Goal: Navigation & Orientation: Find specific page/section

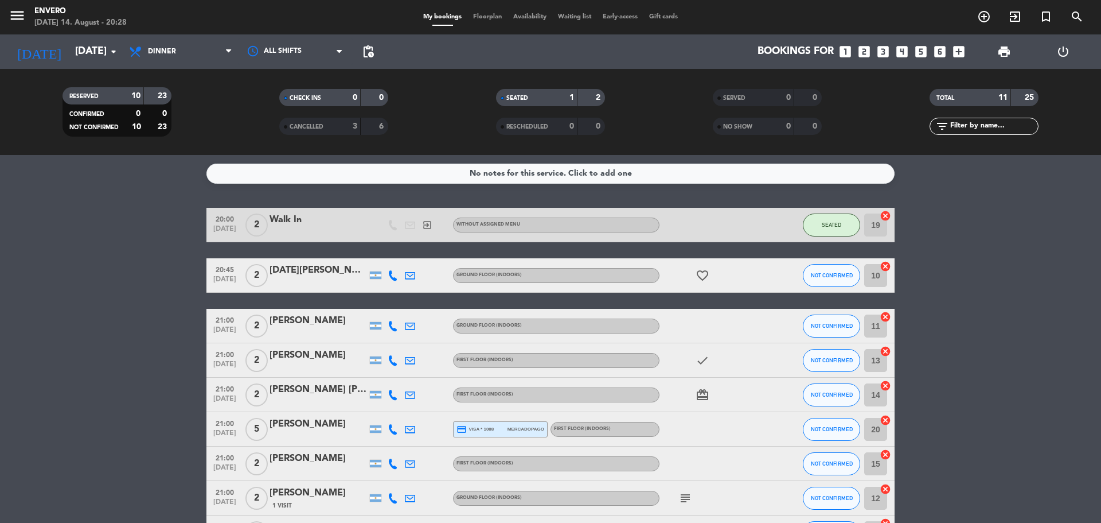
click at [488, 17] on span "Floorplan" at bounding box center [487, 17] width 40 height 6
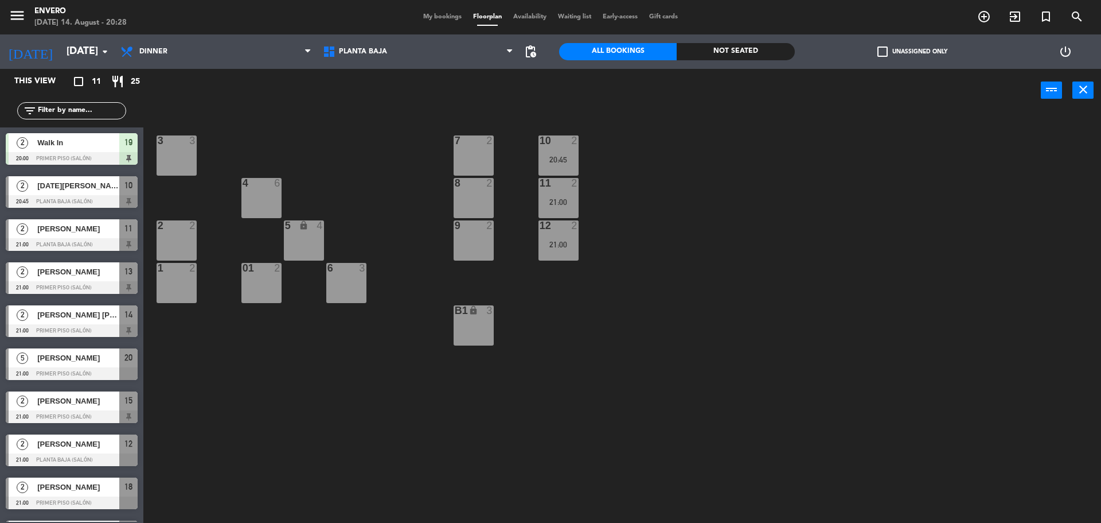
click at [72, 457] on div at bounding box center [72, 459] width 132 height 13
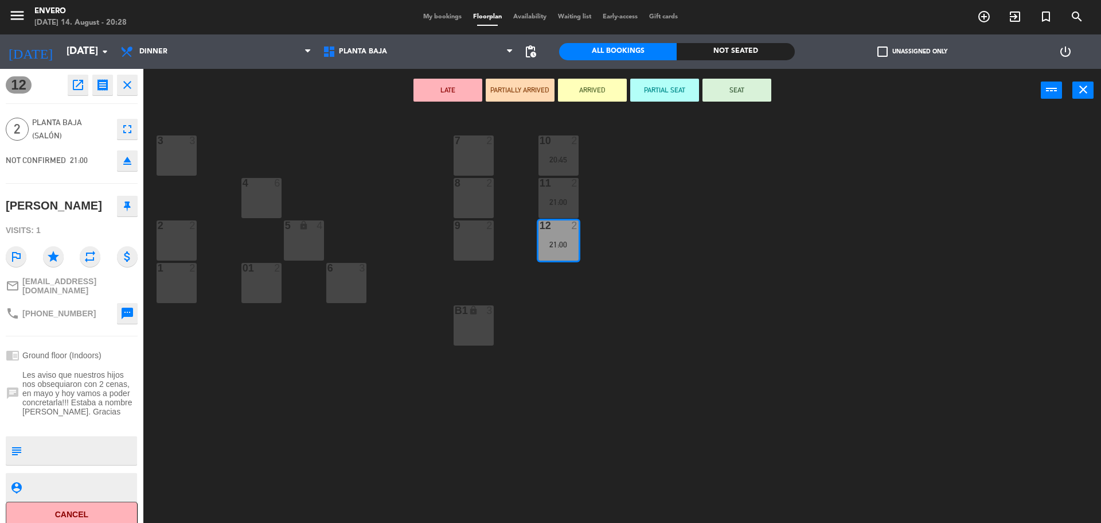
click at [129, 205] on icon at bounding box center [127, 206] width 7 height 10
click at [131, 93] on button "close" at bounding box center [127, 85] width 21 height 21
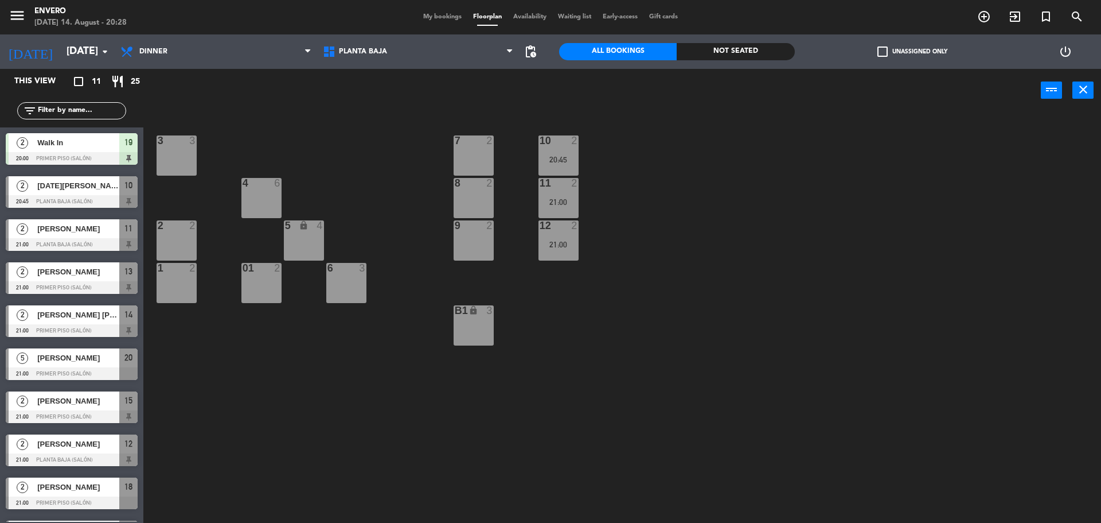
scroll to position [79, 0]
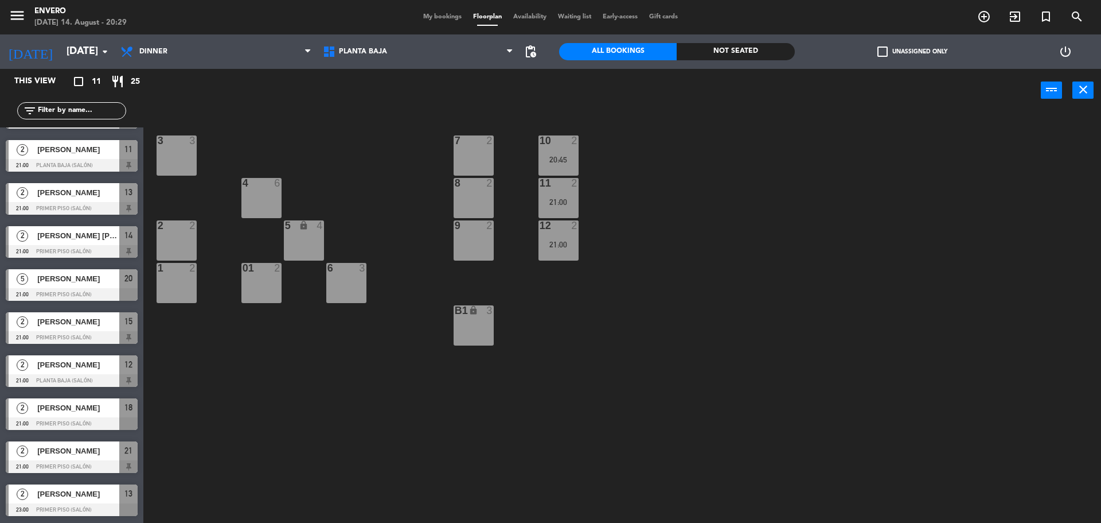
click at [66, 500] on span "[PERSON_NAME]" at bounding box center [78, 494] width 82 height 12
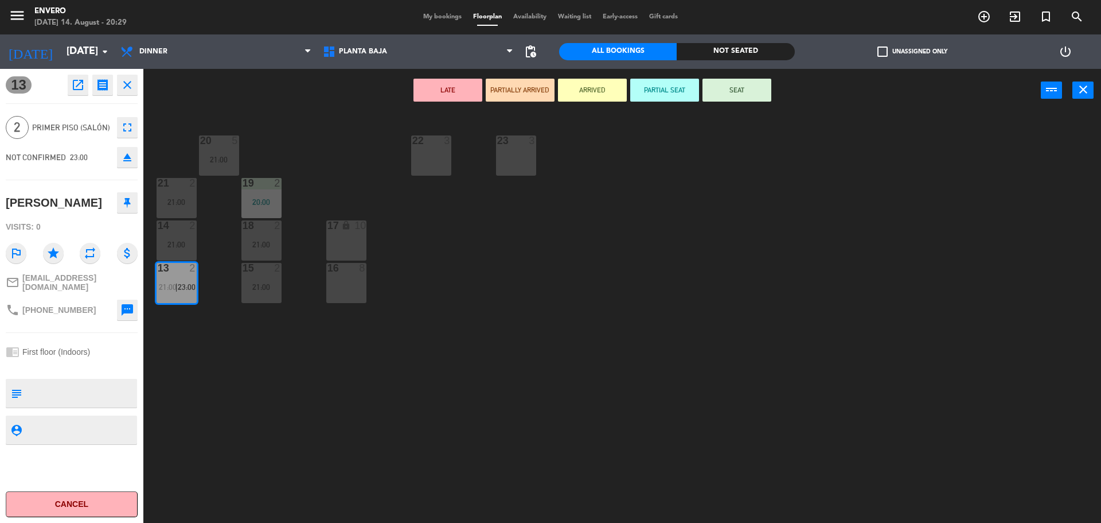
click at [125, 201] on icon at bounding box center [127, 202] width 7 height 10
click at [130, 81] on icon "close" at bounding box center [127, 85] width 14 height 14
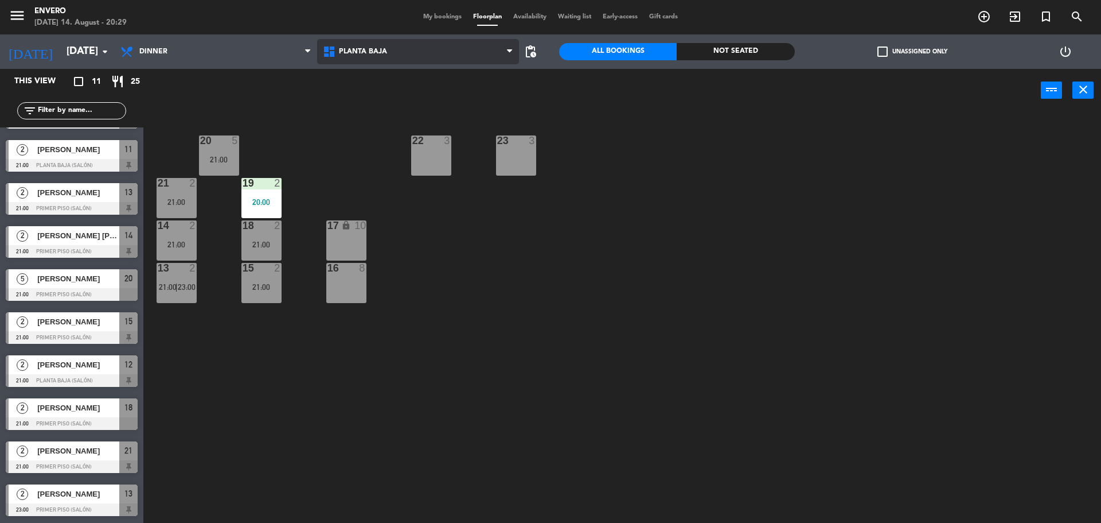
click at [431, 61] on span "Planta Baja" at bounding box center [418, 51] width 202 height 25
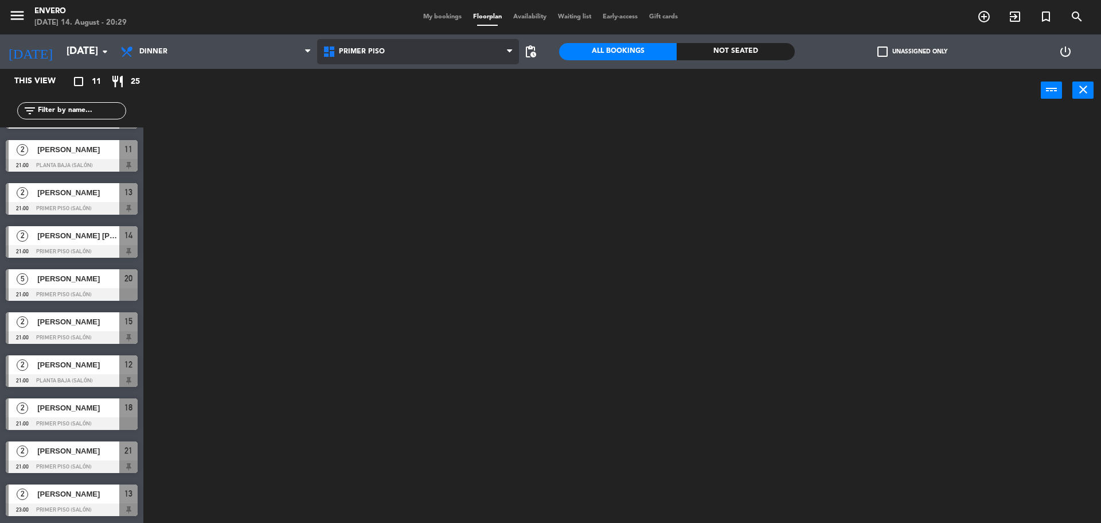
click at [414, 107] on ng-component "menu Envero [DATE] 14. August - 20:29 My bookings Floorplan Availability Waitin…" at bounding box center [550, 262] width 1101 height 525
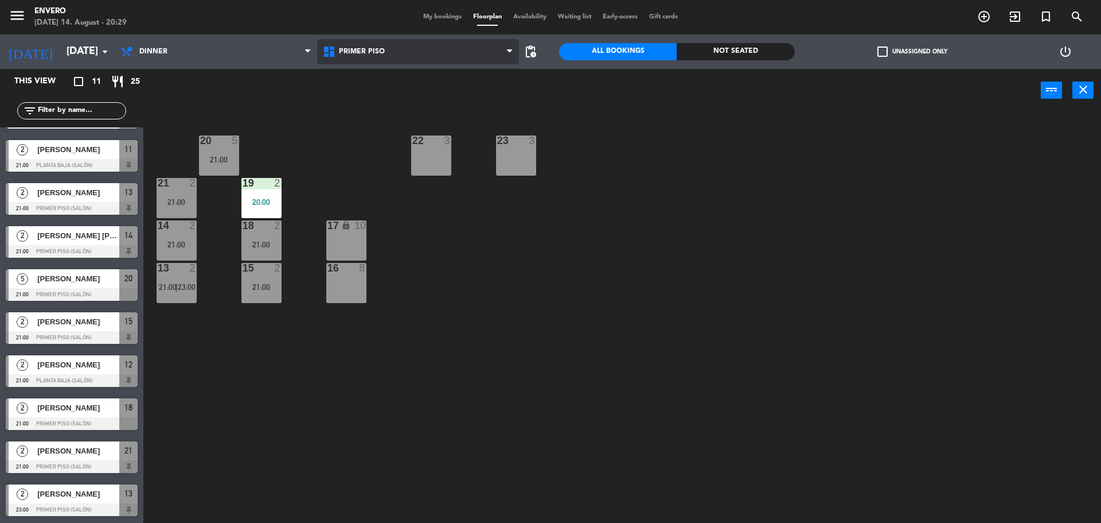
click at [403, 54] on span "Primer Piso" at bounding box center [418, 51] width 202 height 25
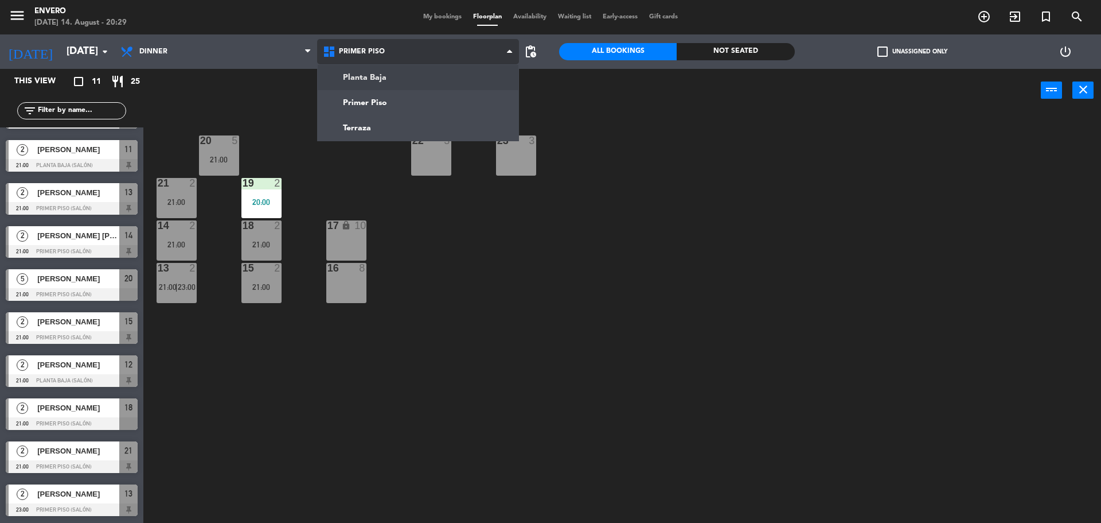
click at [399, 80] on ng-component "menu Envero [DATE] 14. August - 20:29 My bookings Floorplan Availability Waitin…" at bounding box center [550, 262] width 1101 height 525
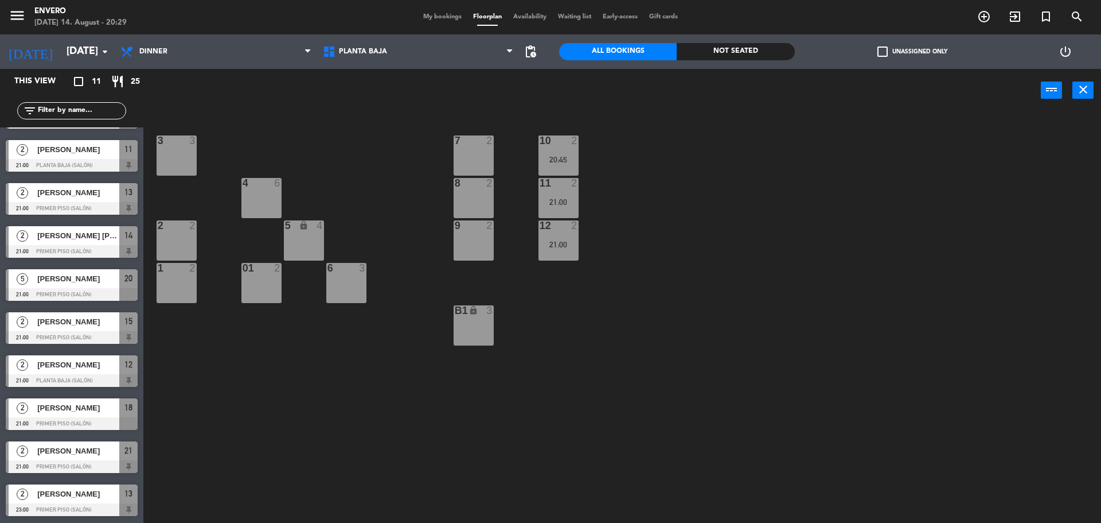
click at [75, 298] on div at bounding box center [72, 294] width 132 height 13
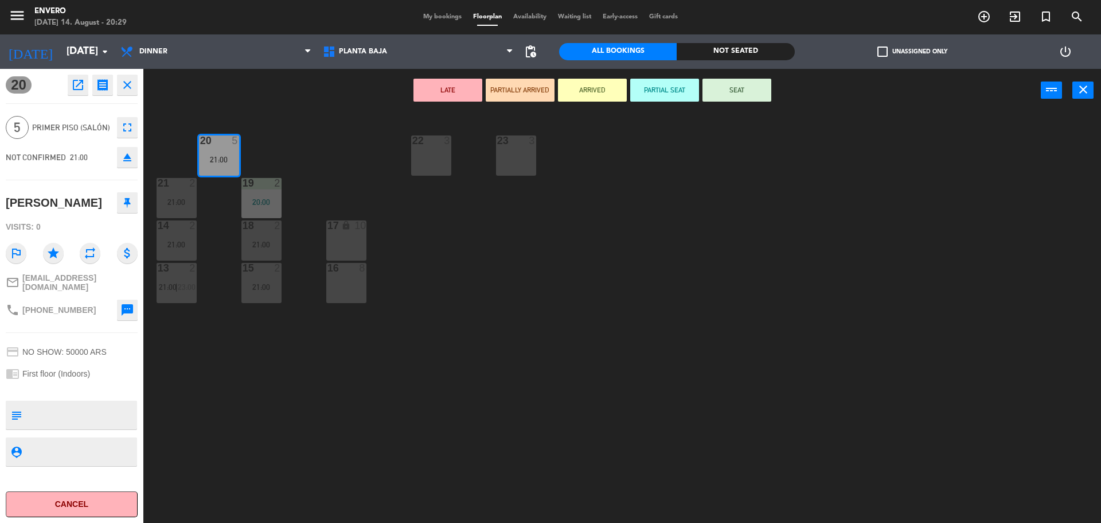
click at [124, 200] on icon at bounding box center [127, 202] width 7 height 10
click at [123, 83] on icon "close" at bounding box center [127, 85] width 14 height 14
